Goal: Check status: Check status

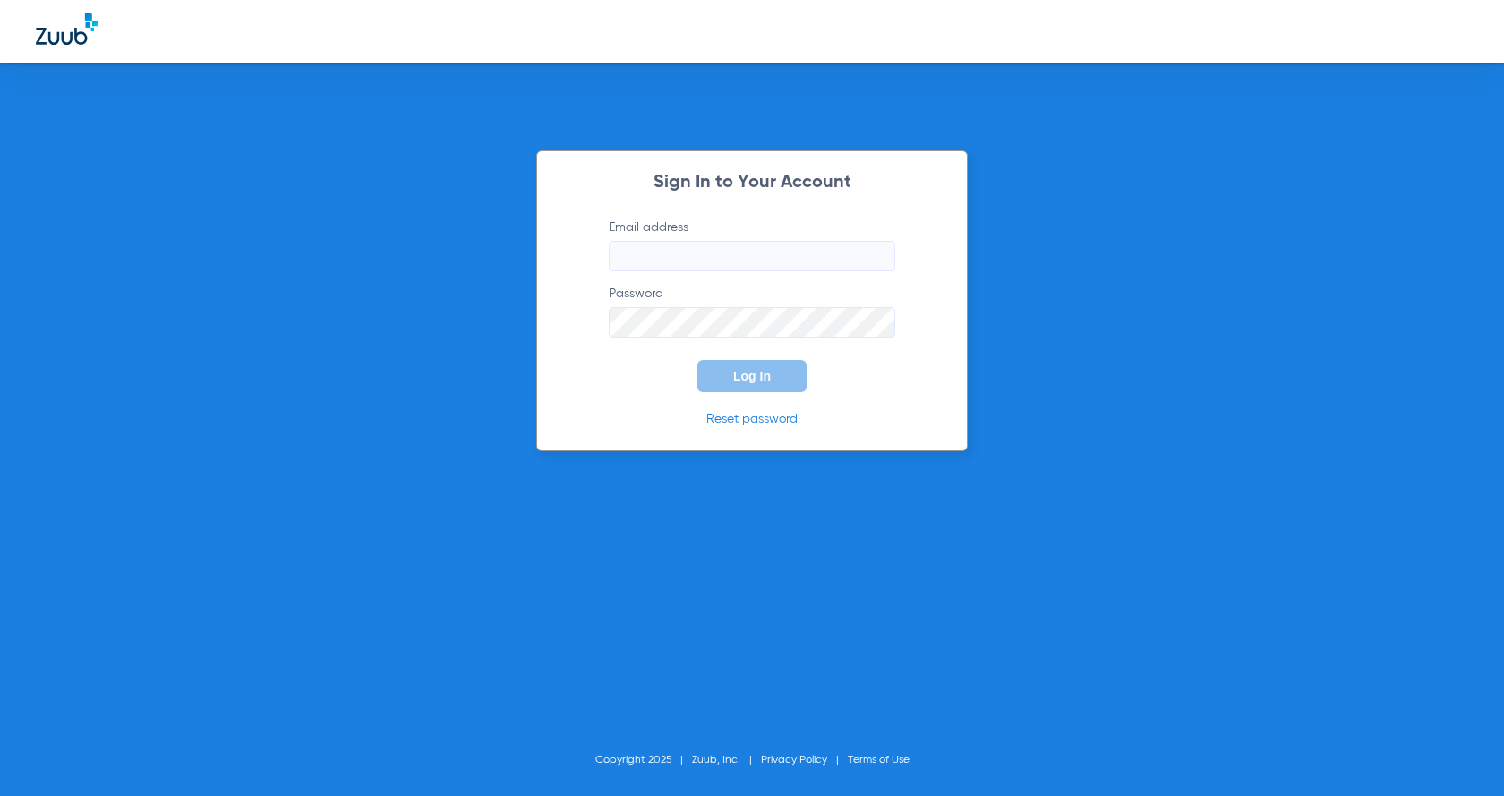
type input "[PERSON_NAME][EMAIL_ADDRESS][DOMAIN_NAME]"
click at [756, 382] on span "Log In" at bounding box center [752, 376] width 38 height 14
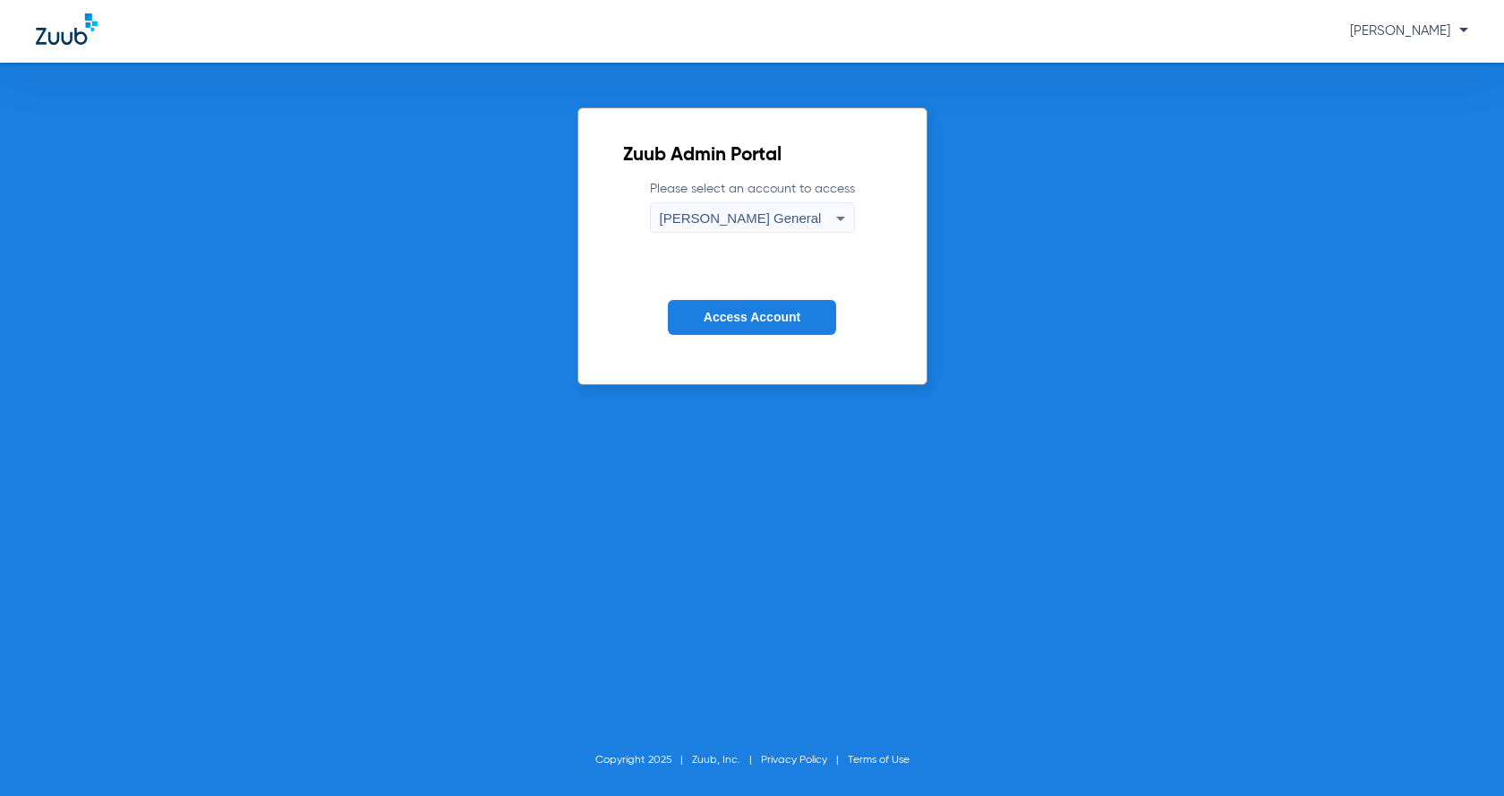
click at [620, 398] on div "Zuub Admin Portal Please select an account to access [PERSON_NAME] General Acce…" at bounding box center [752, 429] width 1504 height 733
click at [775, 317] on span "Access Account" at bounding box center [752, 317] width 97 height 14
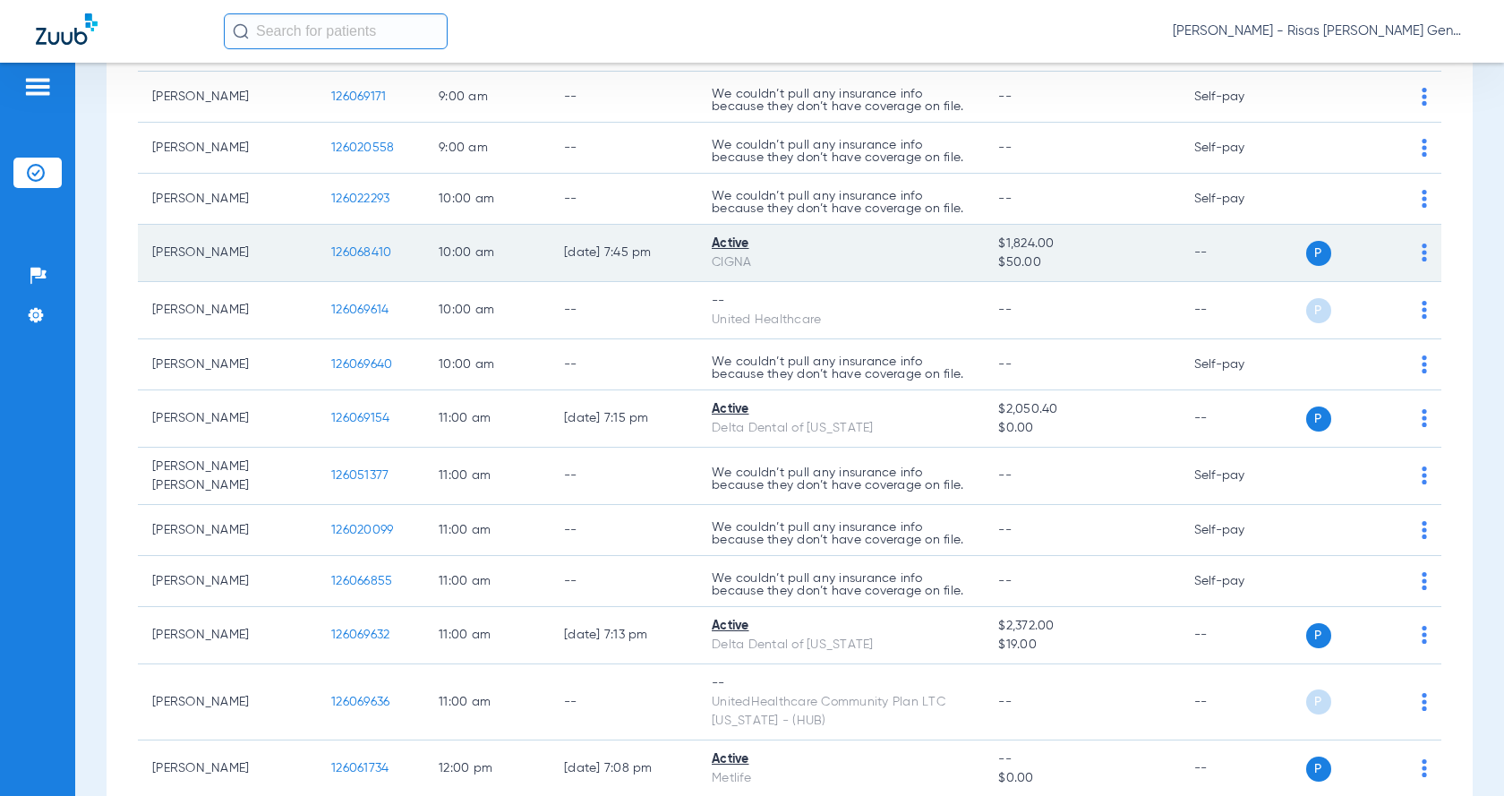
scroll to position [597, 0]
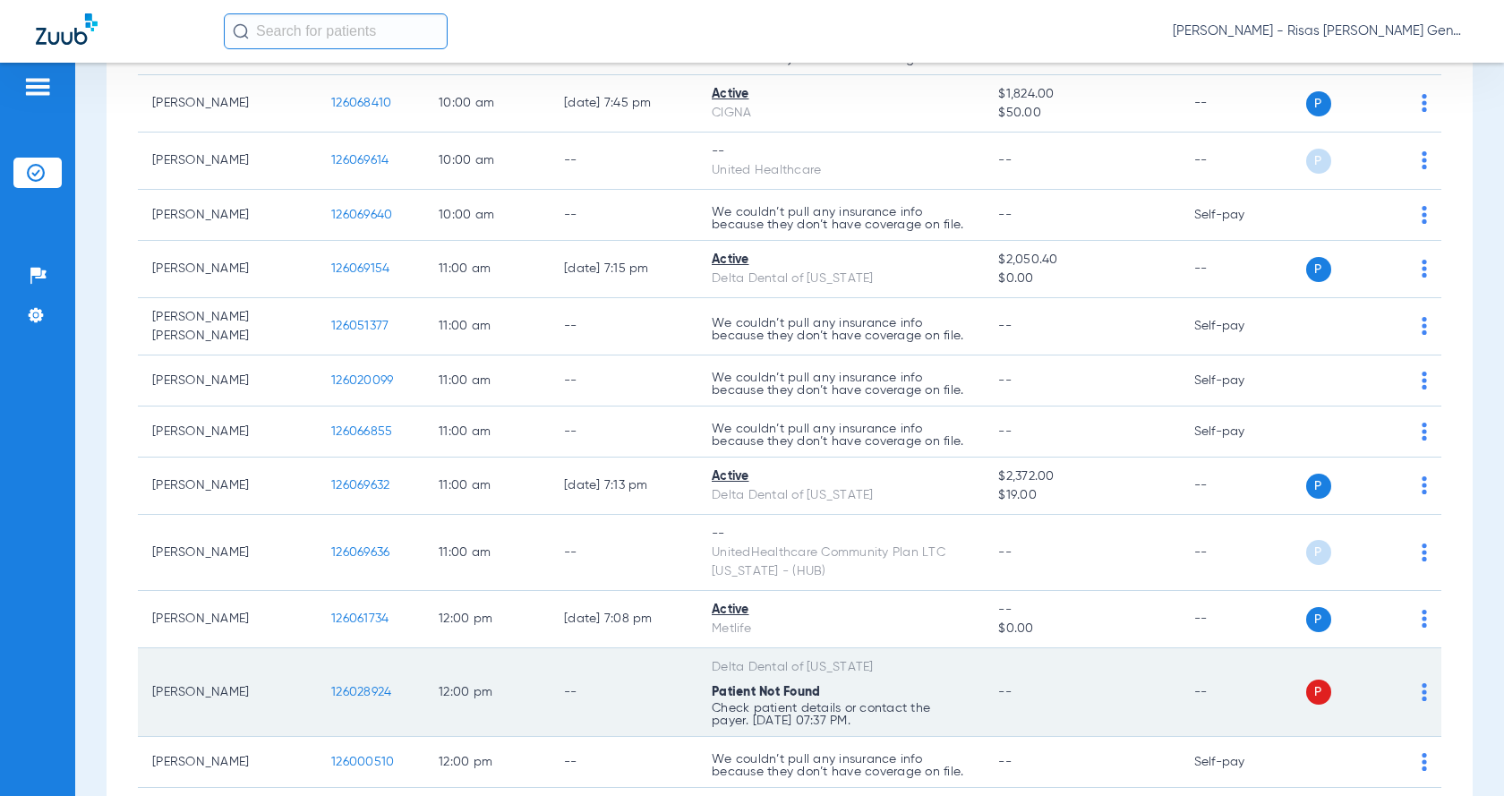
click at [1416, 683] on td "P S" at bounding box center [1371, 692] width 141 height 89
click at [1405, 684] on div "P S" at bounding box center [1364, 692] width 126 height 25
click at [343, 686] on span "126028924" at bounding box center [361, 692] width 60 height 13
